Goal: Use online tool/utility: Utilize a website feature to perform a specific function

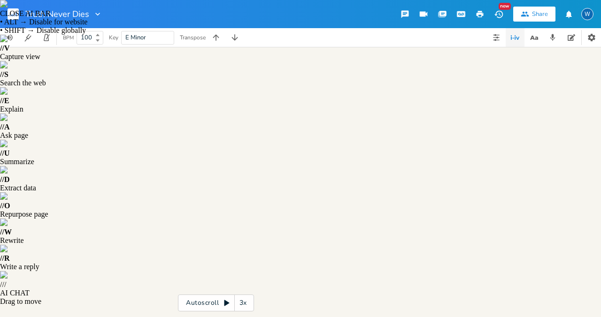
click at [98, 178] on button "Play" at bounding box center [99, 177] width 12 height 8
click at [44, 175] on button "Play" at bounding box center [44, 177] width 12 height 8
click at [64, 179] on button "Play" at bounding box center [65, 177] width 12 height 8
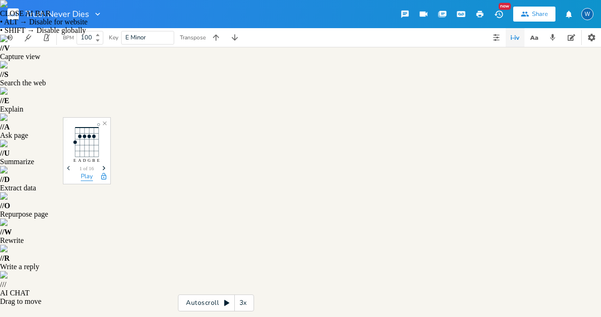
click at [88, 175] on button "Play" at bounding box center [87, 177] width 12 height 8
click at [100, 176] on button "Play" at bounding box center [99, 177] width 12 height 8
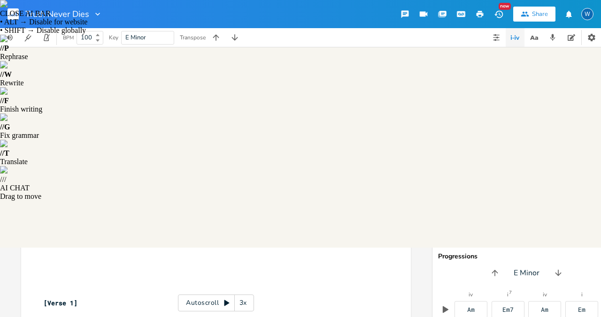
type textarea "Em6"
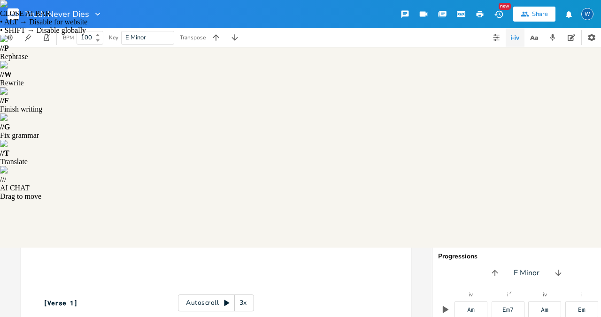
type textarea "7"
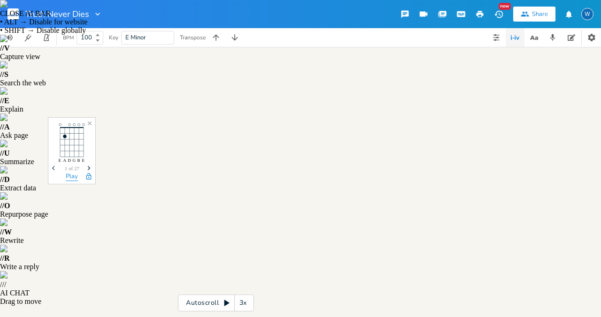
click at [72, 178] on button "Play" at bounding box center [72, 177] width 12 height 8
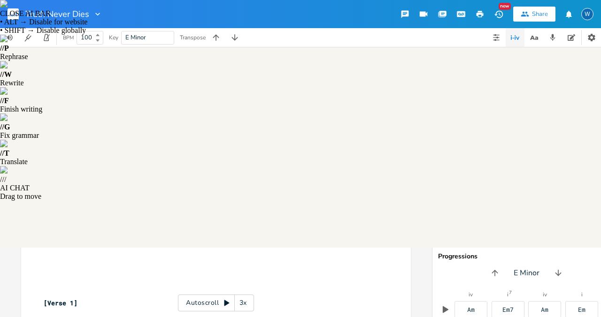
type textarea "+"
type textarea "Maj"
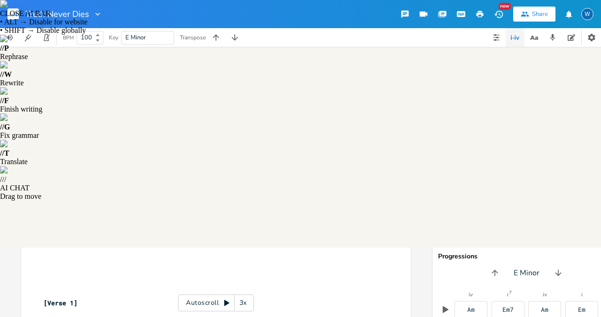
type textarea "M"
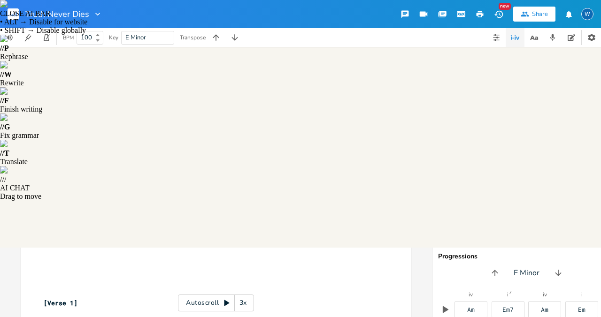
type textarea "6"
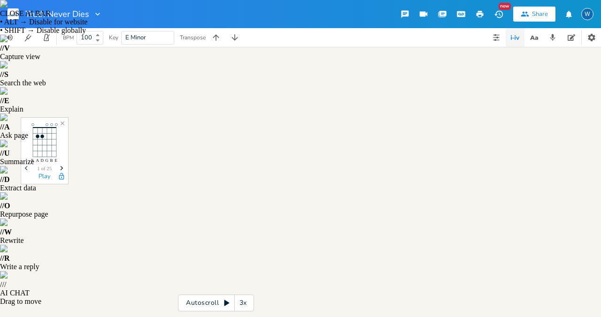
click at [46, 170] on span "1 of 25" at bounding box center [44, 168] width 15 height 5
click at [46, 176] on button "Play" at bounding box center [44, 177] width 12 height 8
click at [57, 172] on div "Previous 1 of 16 Next" at bounding box center [57, 169] width 47 height 7
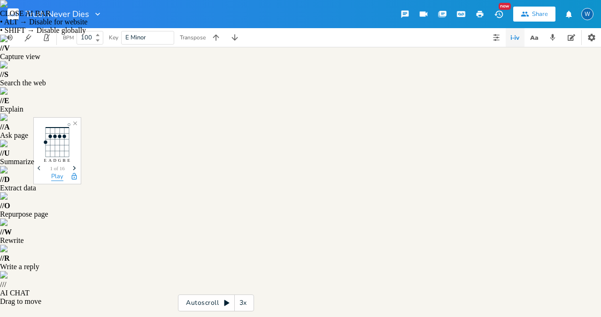
click at [59, 176] on button "Play" at bounding box center [57, 177] width 12 height 8
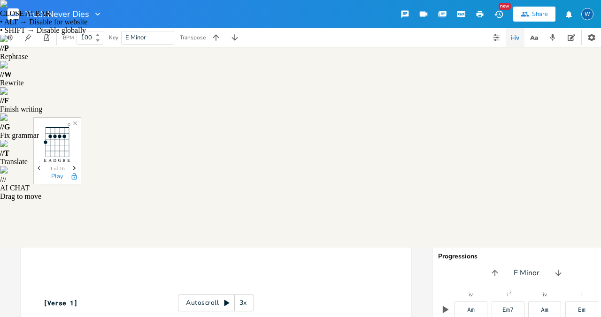
type textarea "+"
type textarea "Au"
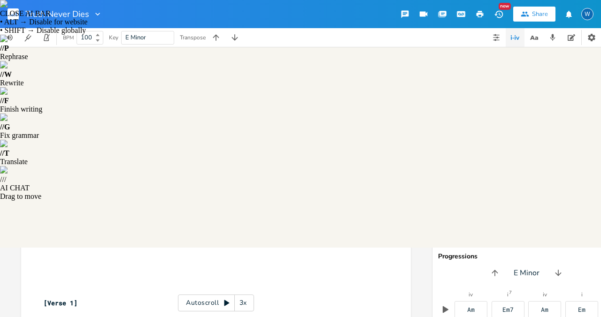
type textarea "C/e"
type textarea "/"
type textarea "maj/"
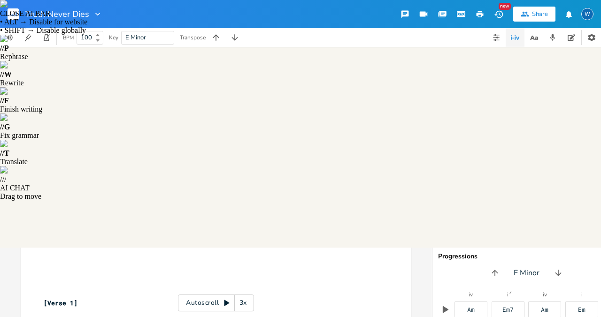
scroll to position [0, 11]
type textarea "/"
type textarea "aj/7"
